Goal: Task Accomplishment & Management: Complete application form

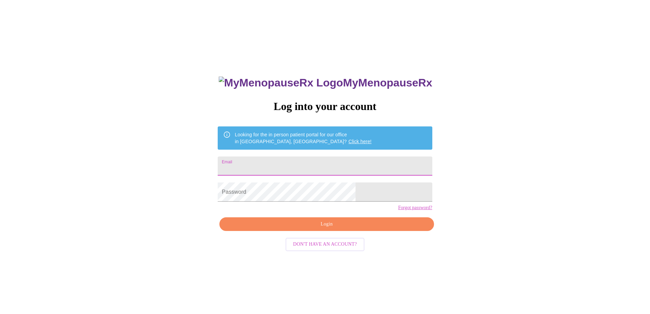
click at [309, 160] on input "Email" at bounding box center [325, 165] width 214 height 19
type input "[EMAIL_ADDRESS][DOMAIN_NAME]"
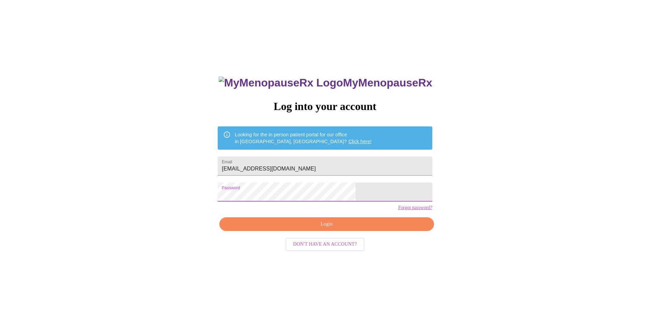
click at [387, 228] on span "Login" at bounding box center [326, 224] width 199 height 9
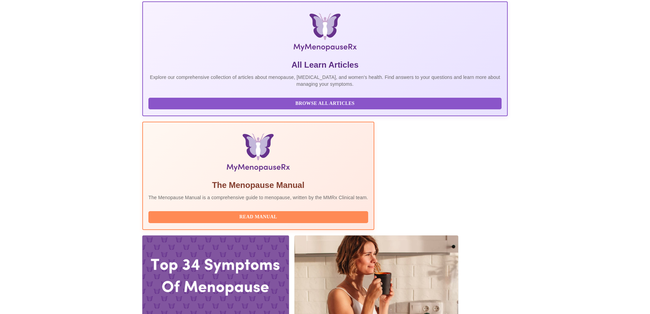
scroll to position [102, 0]
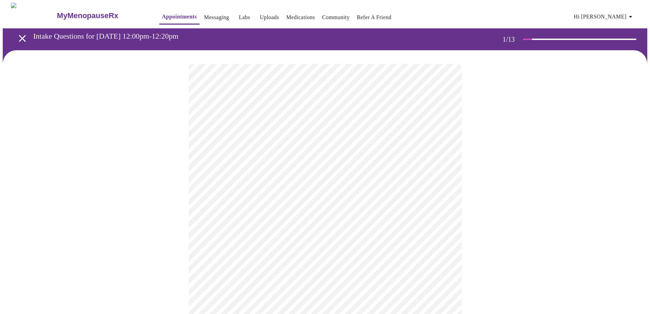
click at [250, 148] on body "MyMenopauseRx Appointments Messaging Labs Uploads Medications Community Refer a…" at bounding box center [325, 314] width 644 height 623
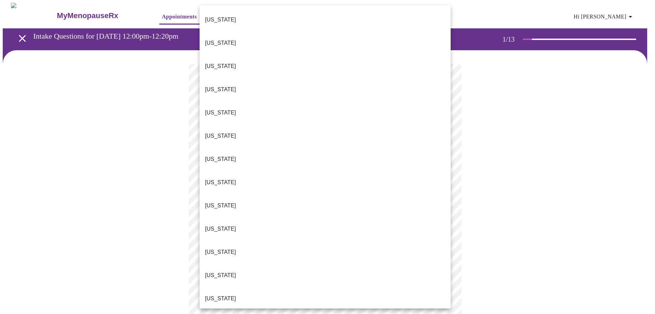
click at [231, 287] on li "Illinois" at bounding box center [325, 298] width 251 height 23
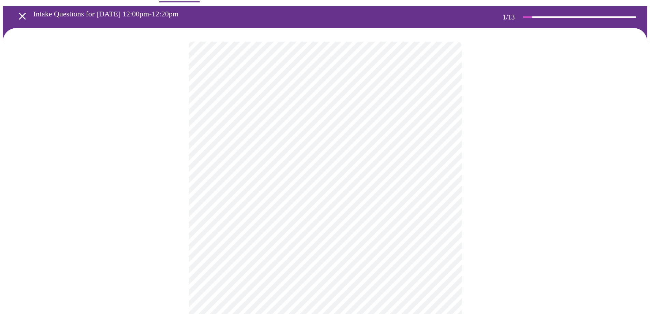
scroll to position [34, 0]
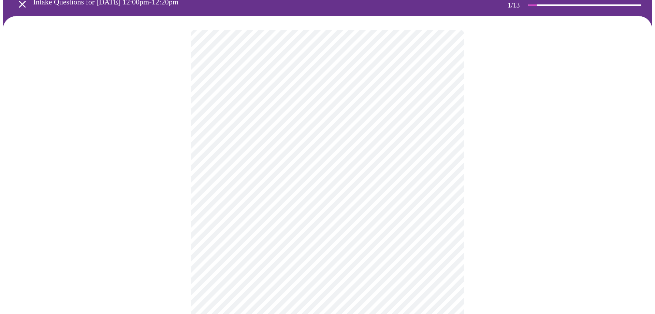
click at [271, 168] on body "MyMenopauseRx Appointments Messaging Labs Uploads Medications Community Refer a…" at bounding box center [328, 278] width 650 height 619
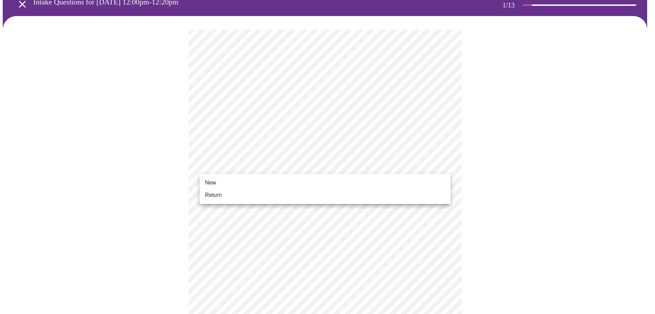
click at [264, 191] on li "Return" at bounding box center [325, 195] width 251 height 12
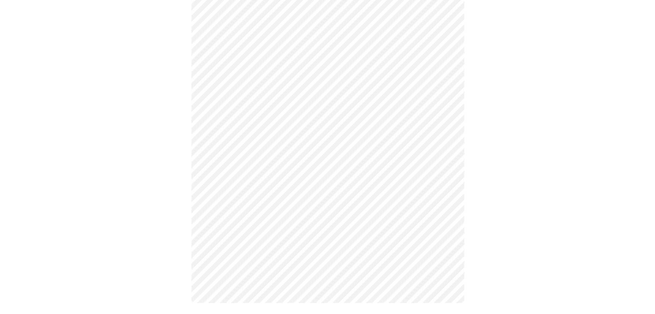
scroll to position [0, 0]
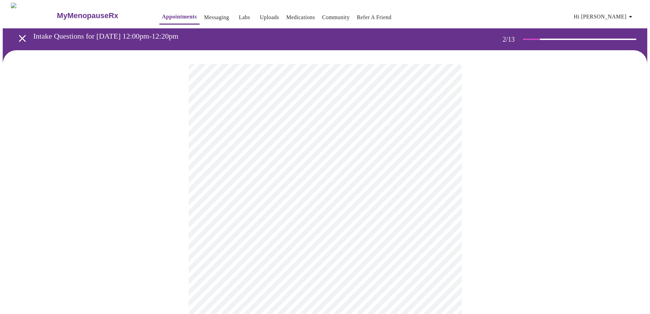
click at [287, 135] on body "MyMenopauseRx Appointments Messaging Labs Uploads Medications Community Refer a…" at bounding box center [325, 208] width 644 height 410
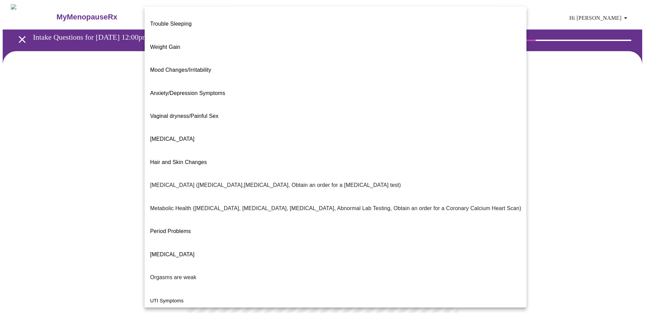
scroll to position [40, 0]
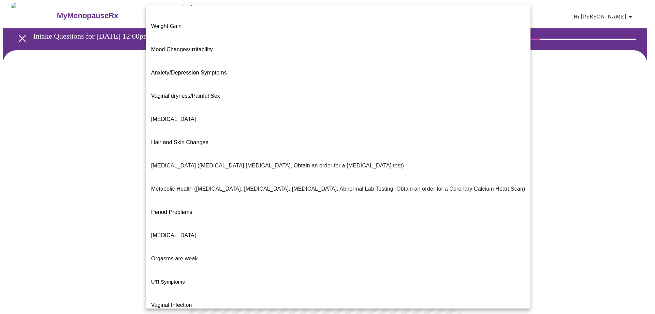
drag, startPoint x: 209, startPoint y: 289, endPoint x: 215, endPoint y: 282, distance: 9.2
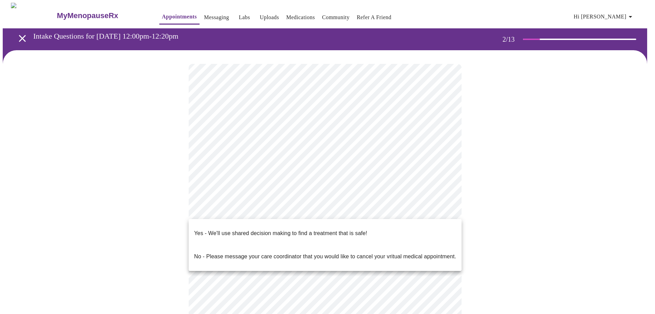
click at [239, 211] on body "MyMenopauseRx Appointments Messaging Labs Uploads Medications Community Refer a…" at bounding box center [328, 206] width 650 height 406
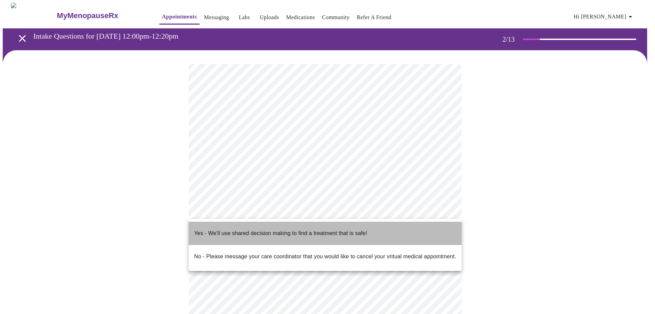
click at [241, 229] on p "Yes - We'll use shared decision making to find a treatment that is safe!" at bounding box center [280, 233] width 173 height 8
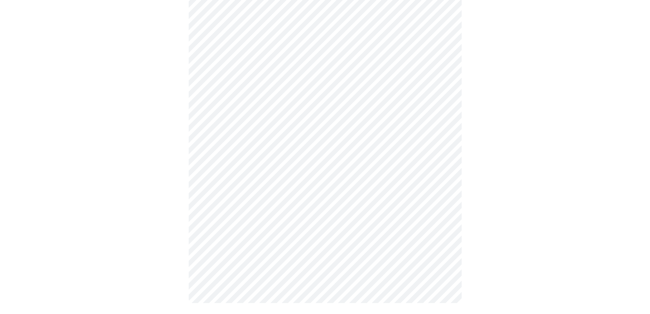
scroll to position [0, 0]
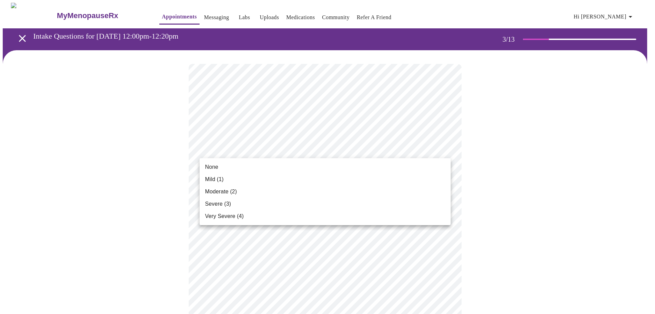
drag, startPoint x: 297, startPoint y: 173, endPoint x: 296, endPoint y: 176, distance: 3.5
click at [296, 176] on ul "None Mild (1) Moderate (2) Severe (3) Very Severe (4)" at bounding box center [325, 191] width 251 height 67
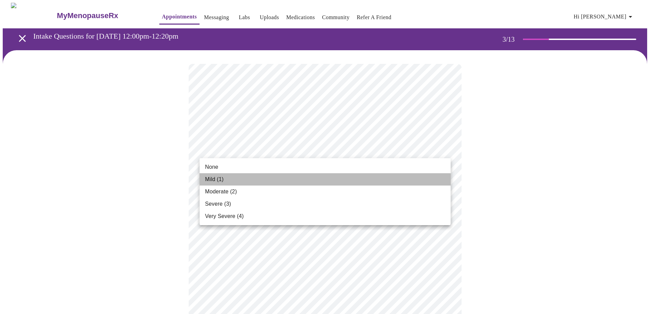
click at [296, 176] on li "Mild (1)" at bounding box center [325, 179] width 251 height 12
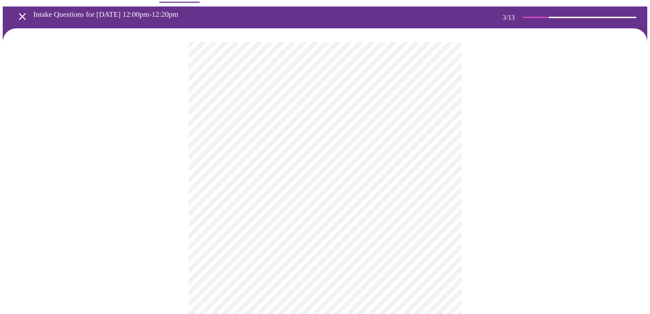
scroll to position [34, 0]
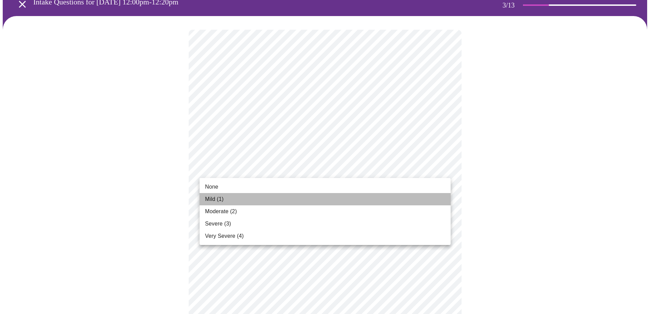
click at [258, 195] on li "Mild (1)" at bounding box center [325, 199] width 251 height 12
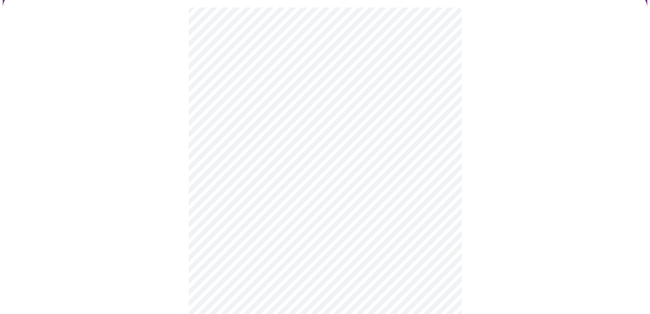
scroll to position [68, 0]
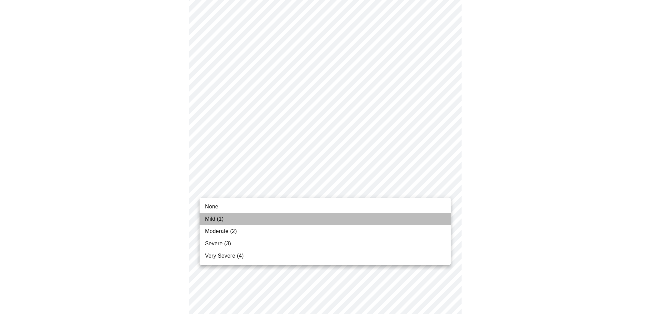
click at [253, 218] on li "Mild (1)" at bounding box center [325, 219] width 251 height 12
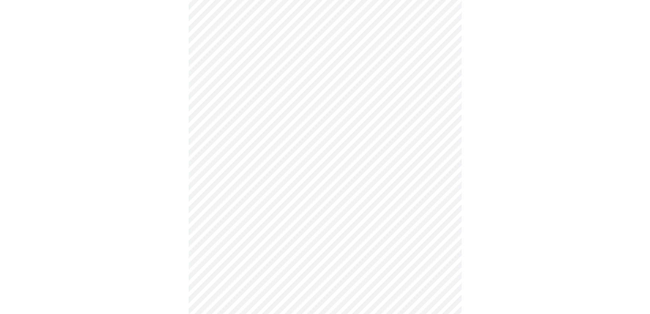
scroll to position [136, 0]
click at [274, 173] on body "MyMenopauseRx Appointments Messaging Labs Uploads Medications Community Refer a…" at bounding box center [328, 305] width 650 height 879
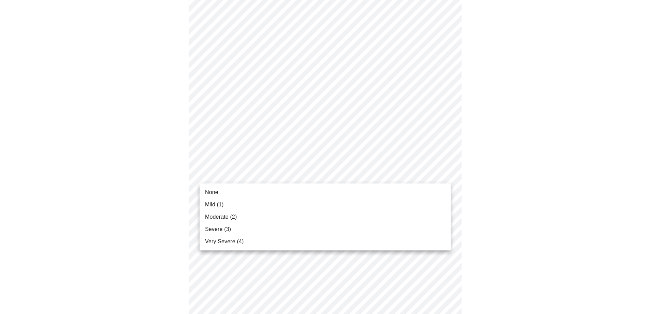
click at [259, 199] on li "Mild (1)" at bounding box center [325, 204] width 251 height 12
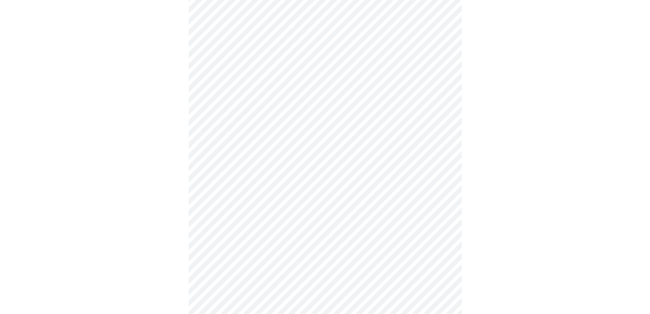
scroll to position [205, 0]
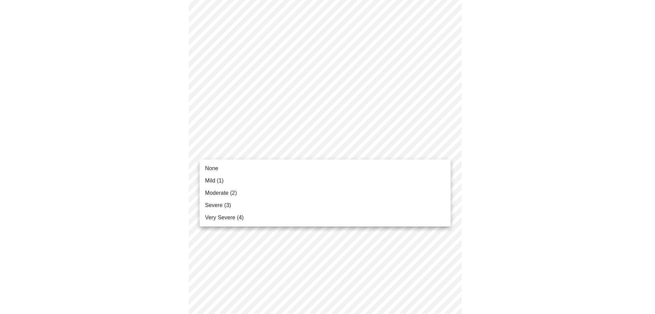
click at [298, 158] on body "MyMenopauseRx Appointments Messaging Labs Uploads Medications Community Refer a…" at bounding box center [328, 232] width 650 height 869
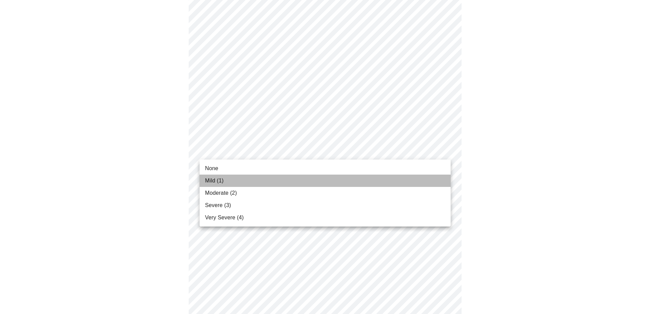
click at [300, 177] on li "Mild (1)" at bounding box center [325, 180] width 251 height 12
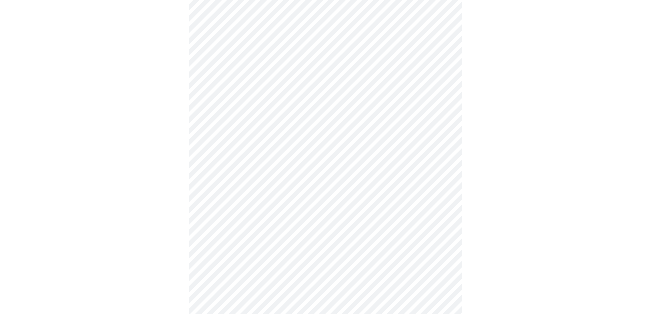
scroll to position [273, 0]
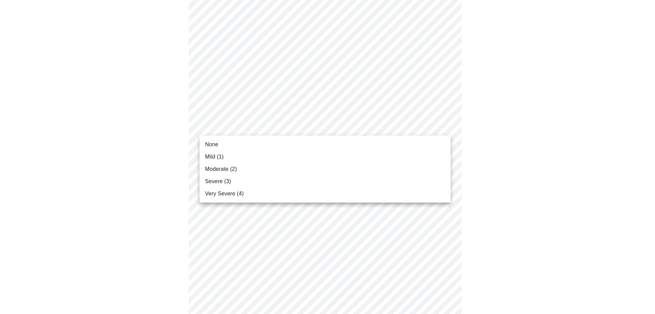
click at [306, 127] on body "MyMenopauseRx Appointments Messaging Labs Uploads Medications Community Refer a…" at bounding box center [328, 160] width 650 height 860
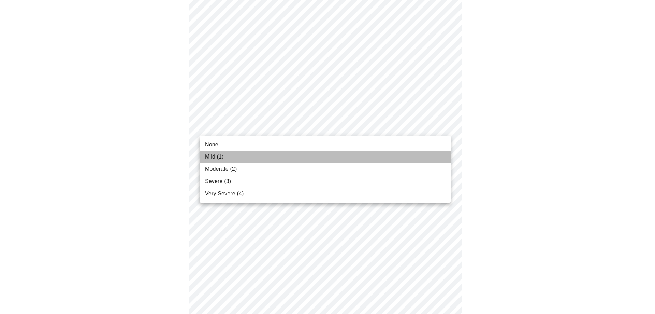
click at [288, 151] on li "Mild (1)" at bounding box center [325, 156] width 251 height 12
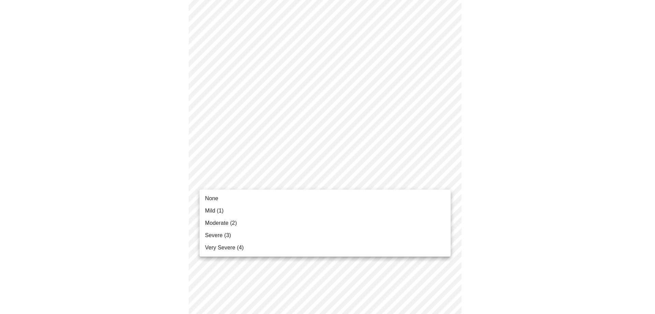
click at [288, 180] on body "MyMenopauseRx Appointments Messaging Labs Uploads Medications Community Refer a…" at bounding box center [328, 155] width 650 height 850
click at [277, 209] on li "Mild (1)" at bounding box center [325, 210] width 251 height 12
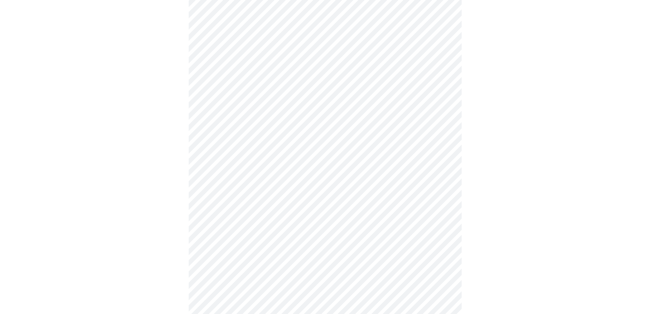
scroll to position [307, 0]
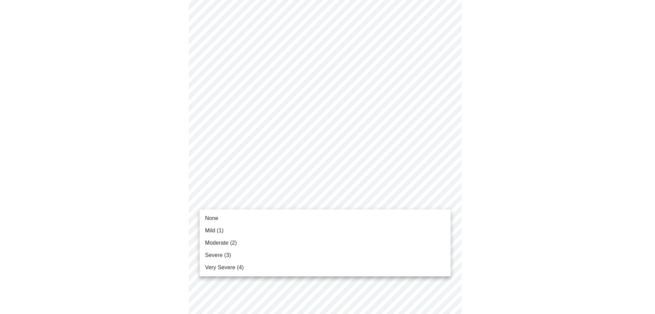
click at [280, 197] on body "MyMenopauseRx Appointments Messaging Labs Uploads Medications Community Refer a…" at bounding box center [328, 116] width 650 height 841
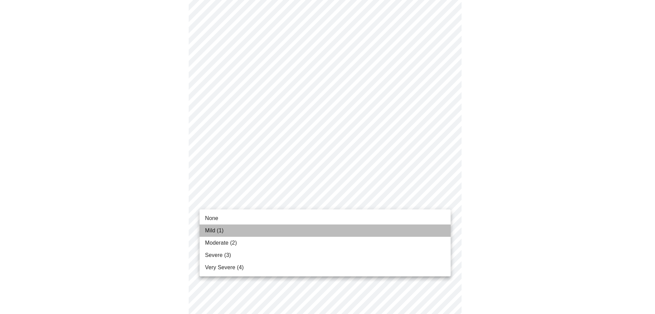
click at [258, 229] on li "Mild (1)" at bounding box center [325, 230] width 251 height 12
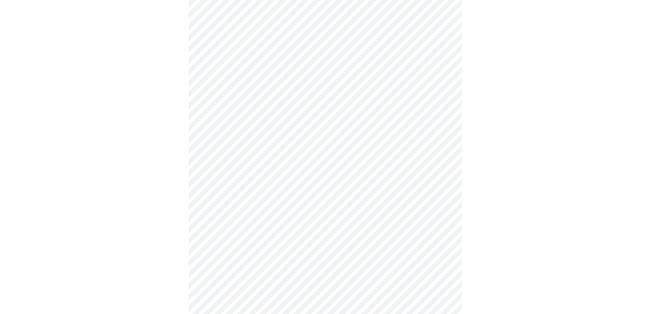
scroll to position [375, 0]
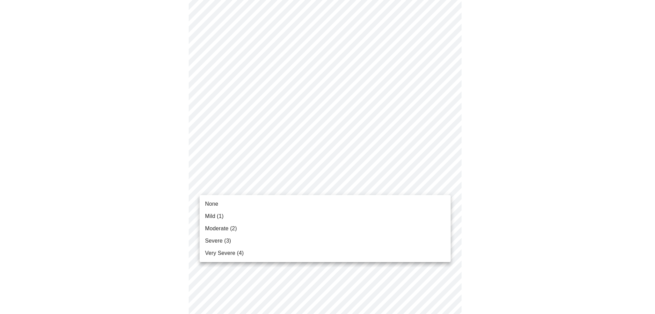
click at [266, 188] on body "MyMenopauseRx Appointments Messaging Labs Uploads Medications Community Refer a…" at bounding box center [328, 42] width 650 height 831
click at [257, 226] on li "Moderate (2)" at bounding box center [325, 228] width 251 height 12
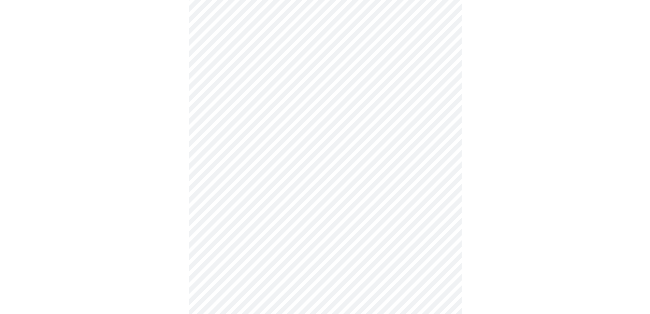
scroll to position [444, 0]
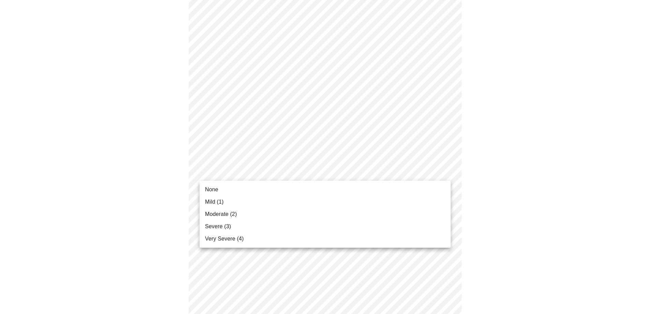
click at [259, 200] on li "Mild (1)" at bounding box center [325, 201] width 251 height 12
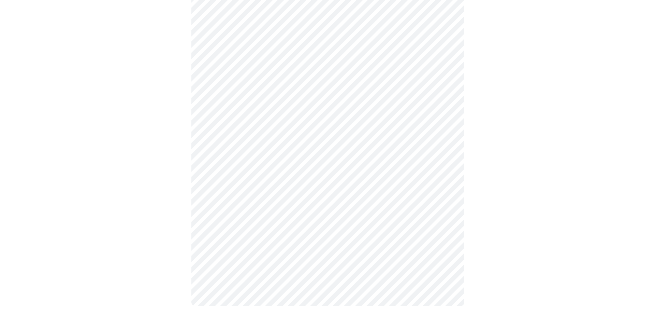
scroll to position [498, 0]
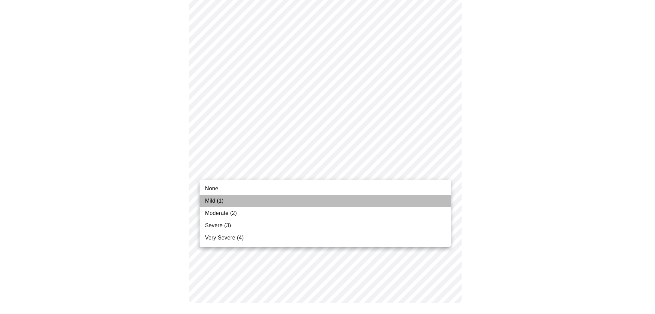
click at [252, 201] on li "Mild (1)" at bounding box center [325, 200] width 251 height 12
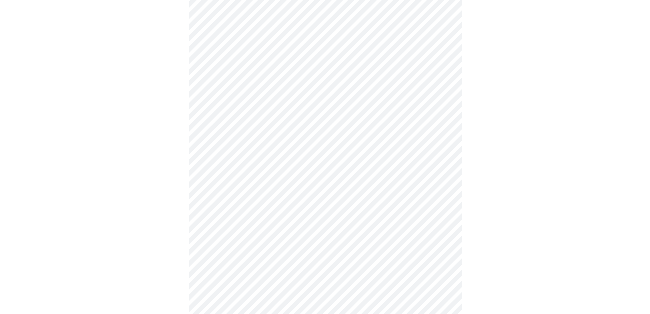
scroll to position [205, 0]
click at [349, 185] on body "MyMenopauseRx Appointments Messaging Labs Uploads Medications Community Refer a…" at bounding box center [328, 121] width 650 height 646
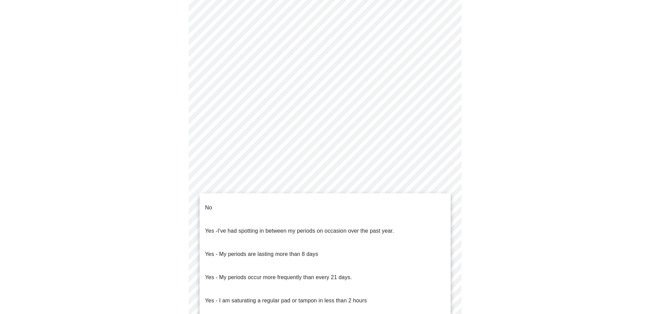
click at [326, 204] on li "No" at bounding box center [325, 207] width 251 height 23
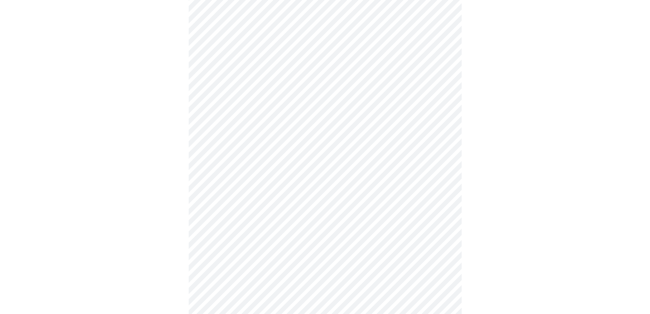
scroll to position [239, 0]
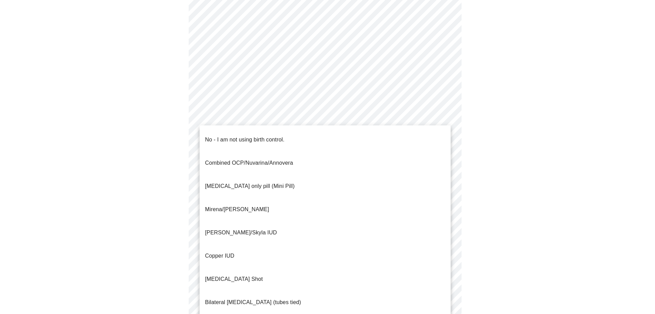
click at [327, 203] on body "MyMenopauseRx Appointments Messaging Labs Uploads Medications Community Refer a…" at bounding box center [328, 85] width 650 height 642
click at [339, 141] on li "No - I am not using birth control." at bounding box center [325, 139] width 251 height 23
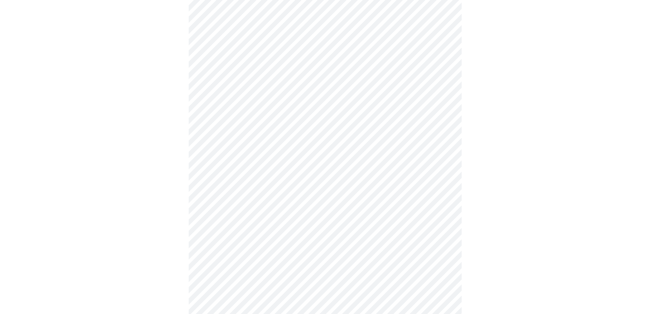
scroll to position [273, 0]
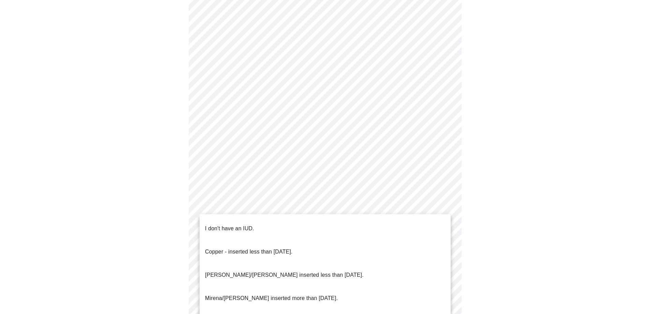
click at [322, 215] on body "MyMenopauseRx Appointments Messaging Labs Uploads Medications Community Refer a…" at bounding box center [328, 49] width 650 height 638
click at [311, 230] on li "I don't have an IUD." at bounding box center [325, 228] width 251 height 23
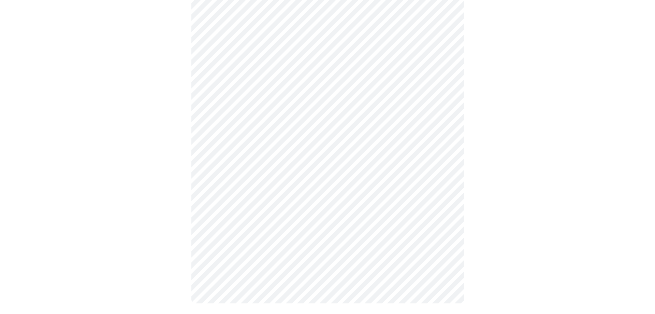
scroll to position [320, 0]
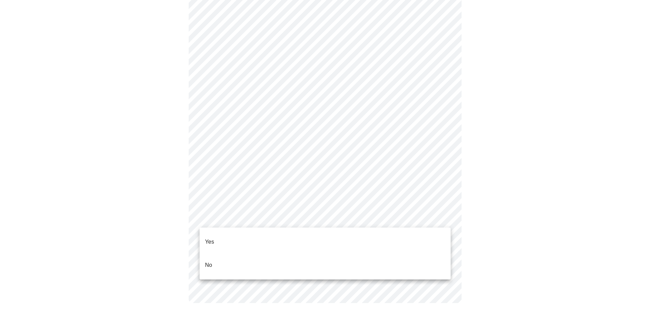
click at [322, 232] on li "Yes" at bounding box center [325, 241] width 251 height 23
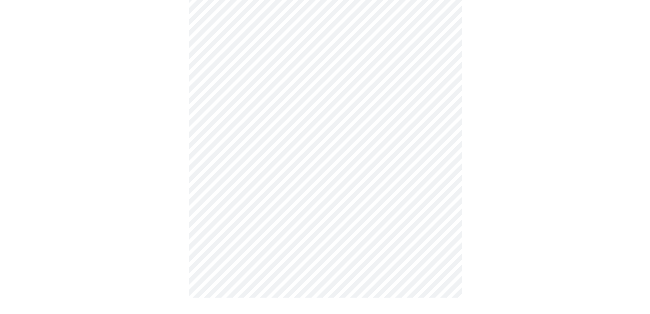
scroll to position [0, 0]
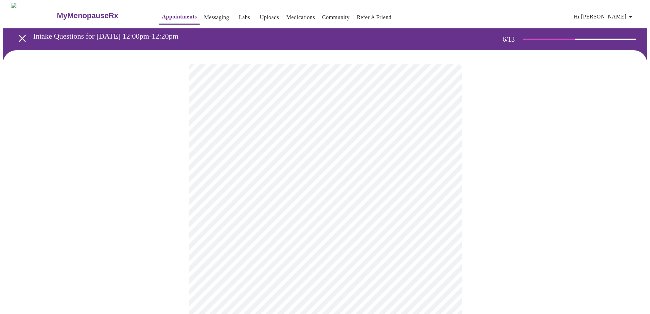
click at [561, 224] on div at bounding box center [325, 206] width 644 height 313
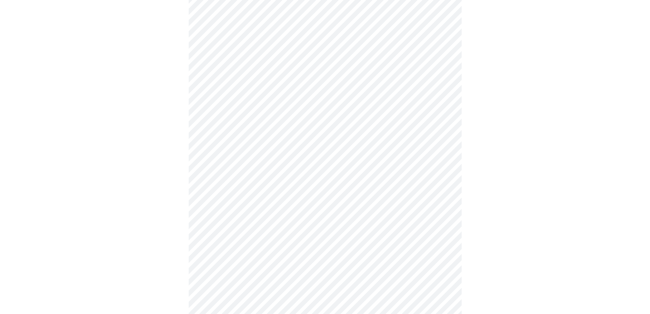
scroll to position [1791, 0]
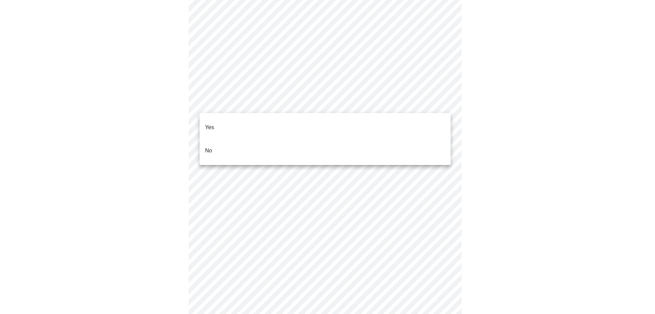
click at [321, 139] on li "No" at bounding box center [325, 150] width 251 height 23
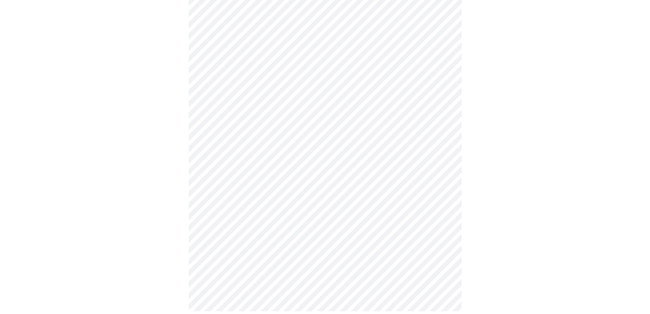
scroll to position [264, 0]
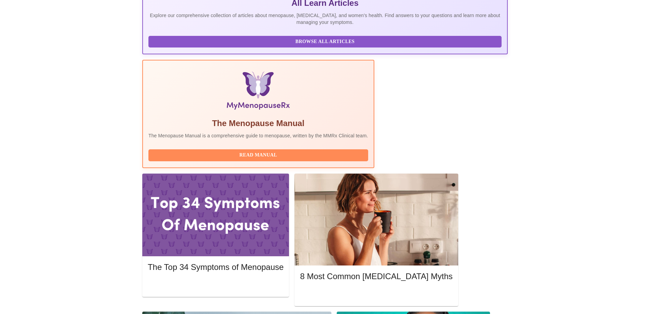
scroll to position [171, 0]
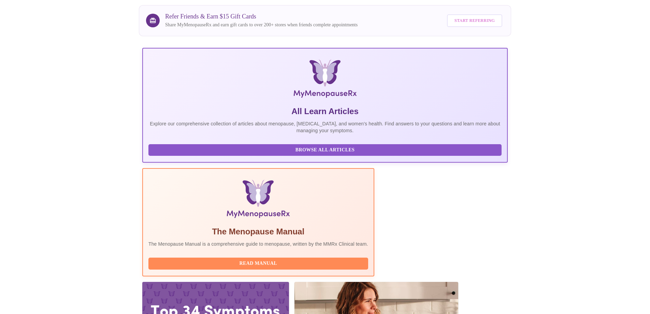
scroll to position [0, 0]
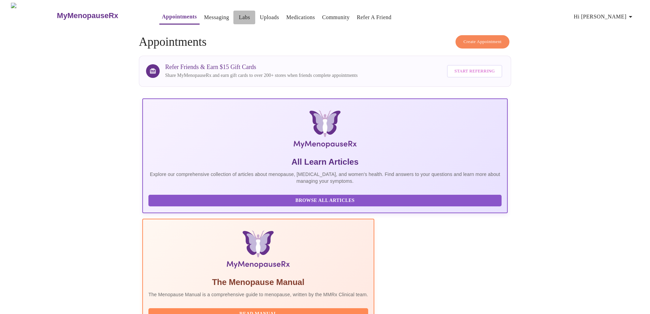
click at [239, 15] on link "Labs" at bounding box center [244, 18] width 11 height 10
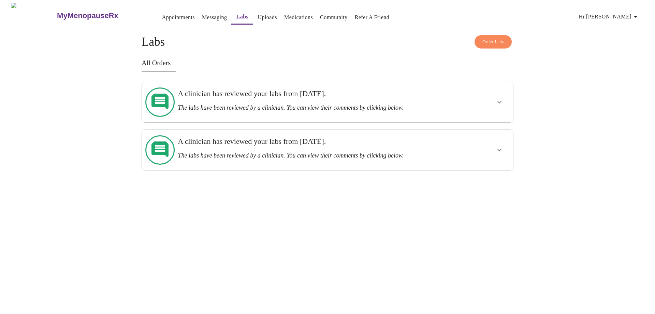
click at [308, 104] on h3 "The labs have been reviewed by a clinician. You can view their comments by clic…" at bounding box center [309, 107] width 263 height 7
click at [502, 98] on icon "show more" at bounding box center [499, 102] width 8 height 8
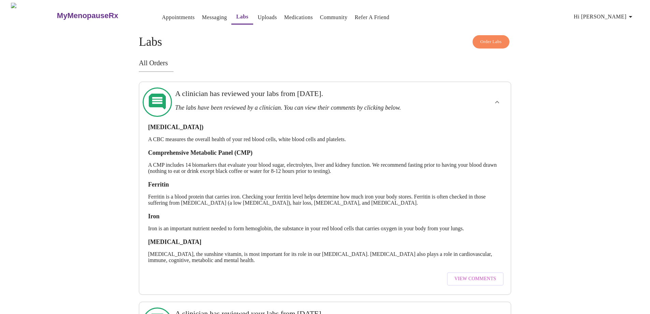
click at [259, 14] on link "Uploads" at bounding box center [267, 18] width 19 height 10
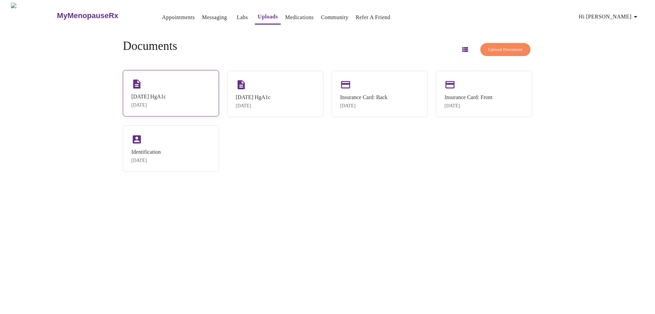
click at [197, 88] on div "6/14/25 HgA1c Jun 16, 2025" at bounding box center [171, 93] width 96 height 46
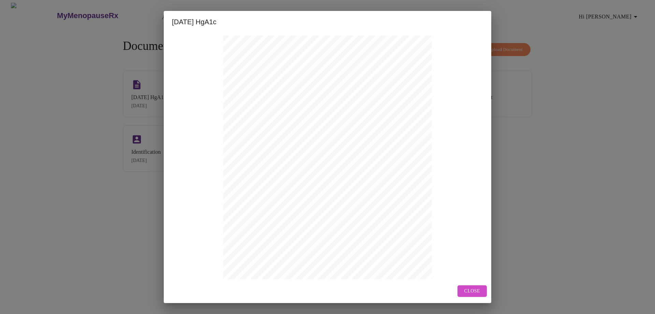
click at [479, 285] on button "Close" at bounding box center [471, 291] width 29 height 12
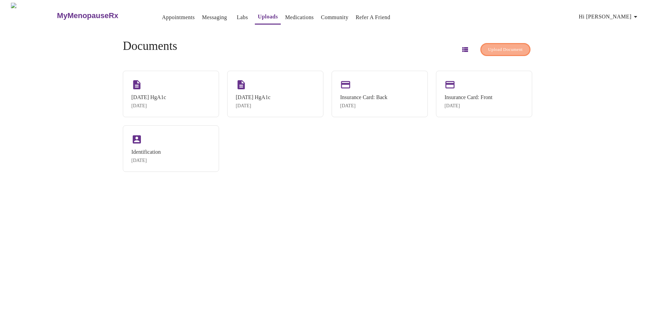
click at [496, 46] on span "Upload Document" at bounding box center [505, 50] width 34 height 8
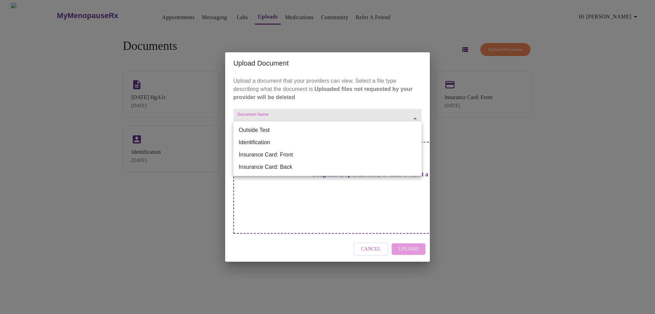
click at [303, 125] on body "MyMenopauseRx Appointments Messaging Labs Uploads Medications Community Refer a…" at bounding box center [328, 160] width 650 height 314
click at [302, 130] on li "Outside Test" at bounding box center [327, 130] width 188 height 12
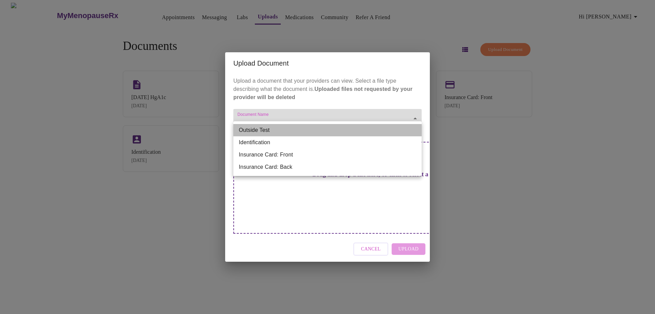
type input "Outside Test"
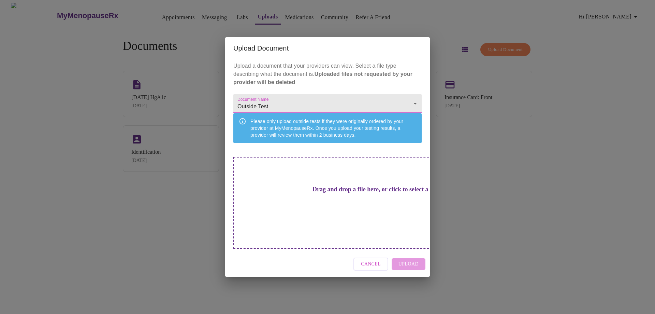
click at [302, 193] on h3 "Drag and drop a file here, or click to select a file" at bounding box center [375, 189] width 188 height 7
click at [163, 12] on div "Upload Document Upload a document that your providers can view. Select a file t…" at bounding box center [327, 157] width 655 height 314
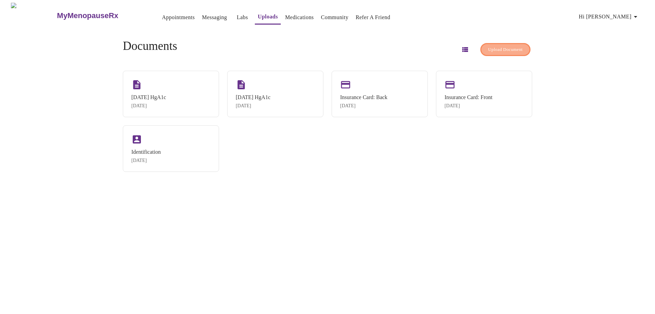
click at [488, 46] on span "Upload Document" at bounding box center [505, 50] width 34 height 8
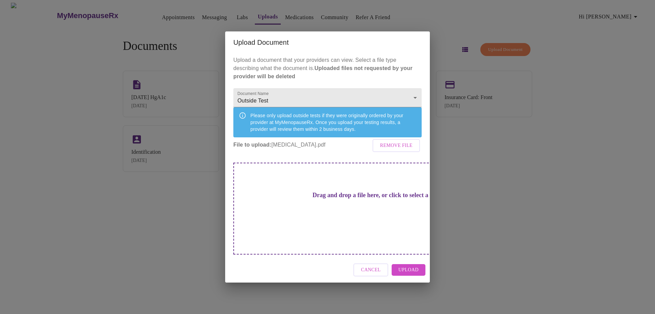
click at [405, 265] on span "Upload" at bounding box center [408, 269] width 20 height 9
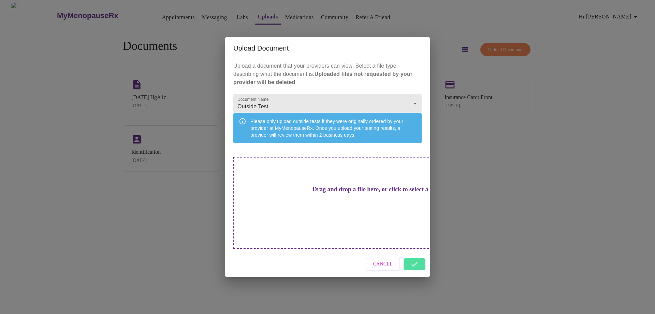
click at [359, 219] on div "Drag and drop a file here, or click to select a file" at bounding box center [375, 203] width 284 height 92
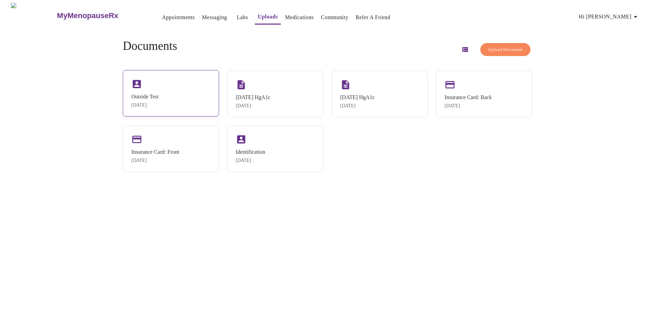
click at [162, 85] on div "Outside Test Aug 12, 2025" at bounding box center [171, 93] width 96 height 46
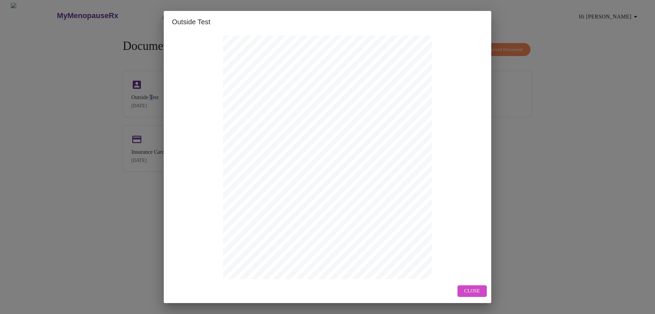
click at [471, 292] on span "Close" at bounding box center [472, 291] width 16 height 9
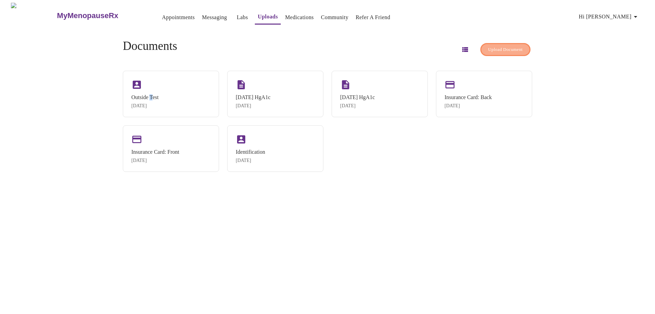
click at [489, 46] on span "Upload Document" at bounding box center [505, 50] width 34 height 8
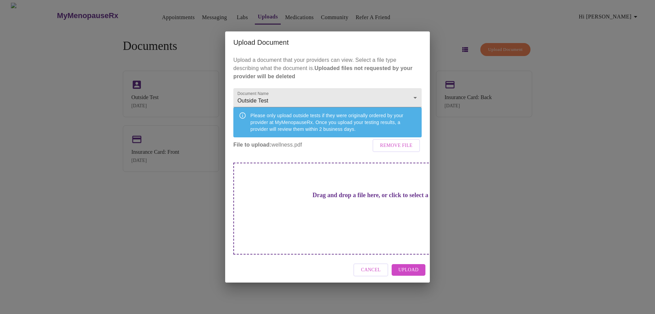
click at [354, 199] on h3 "Drag and drop a file here, or click to select a file" at bounding box center [375, 194] width 188 height 7
drag, startPoint x: 374, startPoint y: 259, endPoint x: 348, endPoint y: 210, distance: 54.6
click at [374, 265] on span "Cancel" at bounding box center [371, 269] width 20 height 9
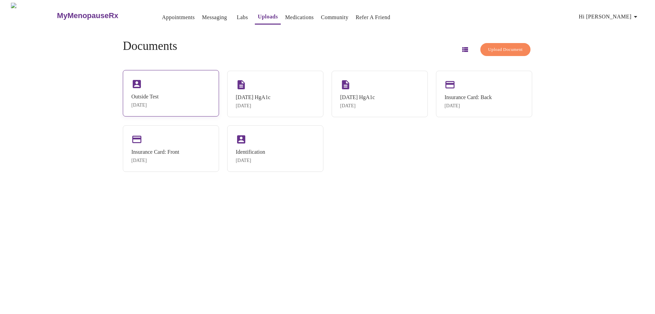
click at [159, 93] on div "Outside Test" at bounding box center [144, 96] width 27 height 6
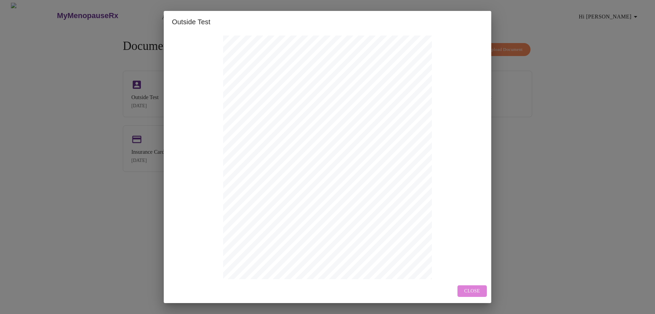
click at [479, 288] on span "Close" at bounding box center [472, 291] width 16 height 9
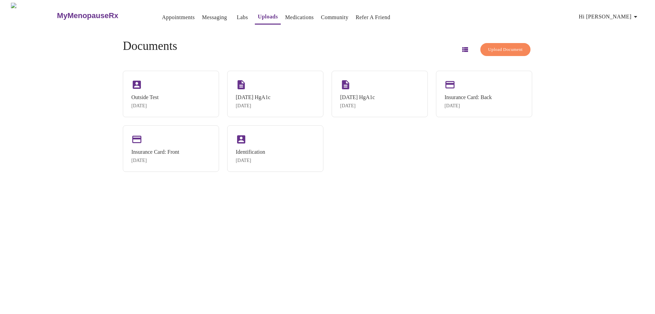
click at [509, 46] on span "Upload Document" at bounding box center [505, 50] width 34 height 8
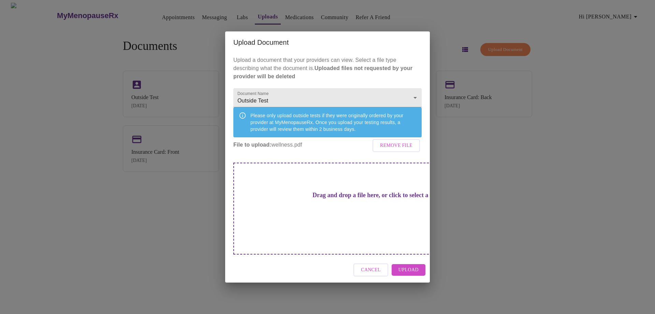
click at [372, 199] on h3 "Drag and drop a file here, or click to select a file" at bounding box center [375, 194] width 188 height 7
click at [403, 265] on span "Upload" at bounding box center [408, 269] width 20 height 9
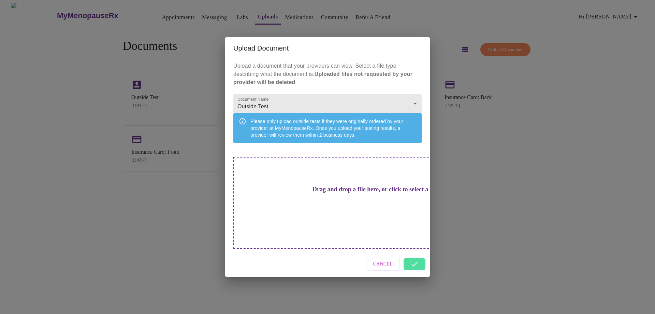
click at [418, 260] on div "Cancel" at bounding box center [327, 264] width 205 height 26
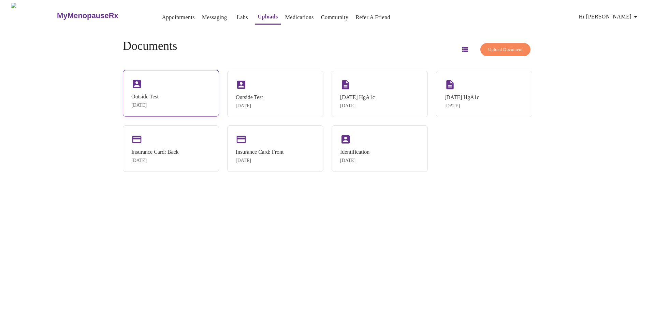
click at [199, 101] on div "Outside Test Aug 12, 2025" at bounding box center [171, 93] width 96 height 46
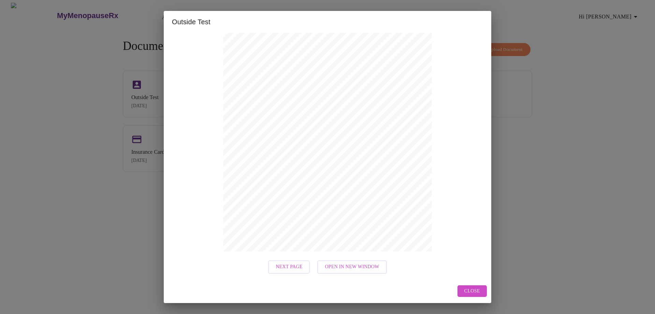
scroll to position [55, 0]
click at [283, 267] on span "Next Page" at bounding box center [289, 266] width 27 height 9
click at [255, 267] on span "Previous Page" at bounding box center [265, 266] width 38 height 9
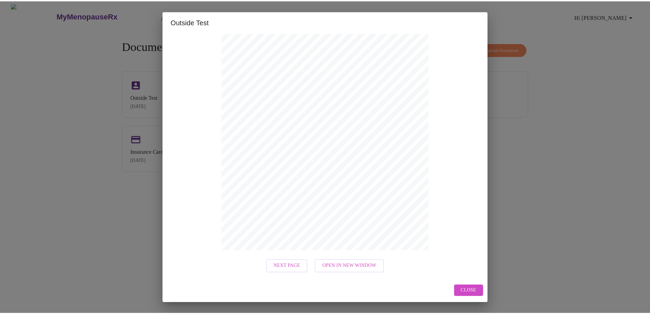
scroll to position [0, 0]
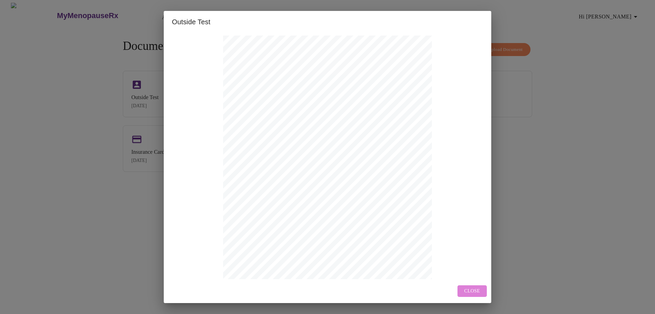
click at [467, 290] on span "Close" at bounding box center [472, 291] width 16 height 9
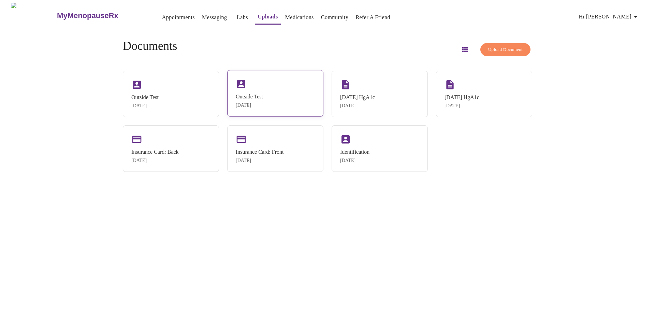
click at [259, 93] on div "Outside Test" at bounding box center [249, 96] width 27 height 6
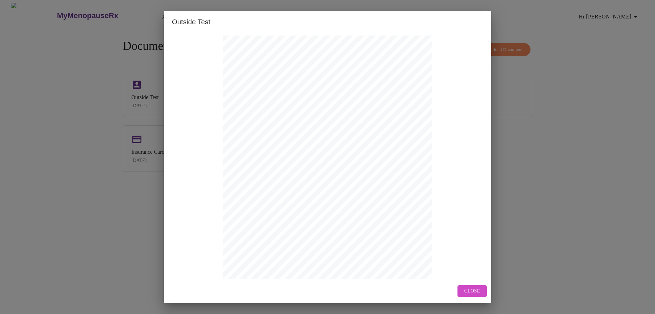
click at [470, 287] on span "Close" at bounding box center [472, 291] width 16 height 9
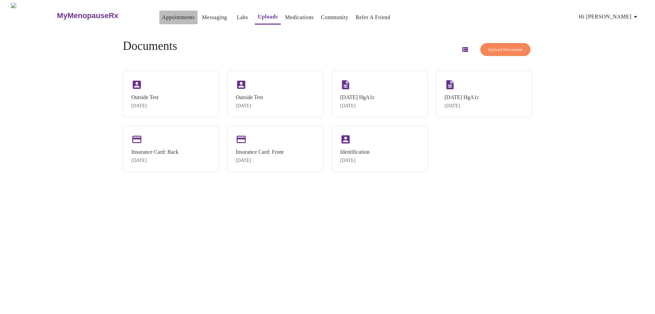
click at [162, 19] on link "Appointments" at bounding box center [178, 18] width 33 height 10
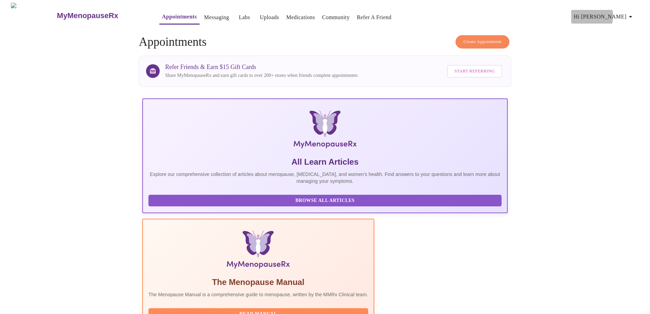
click at [614, 13] on span "Hi [PERSON_NAME]" at bounding box center [604, 17] width 61 height 10
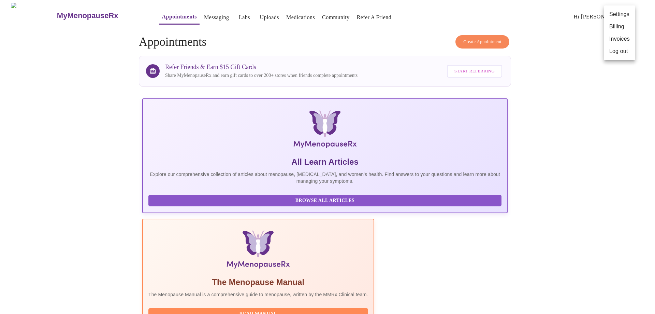
click at [609, 54] on li "Log out" at bounding box center [619, 51] width 31 height 12
